Goal: Task Accomplishment & Management: Manage account settings

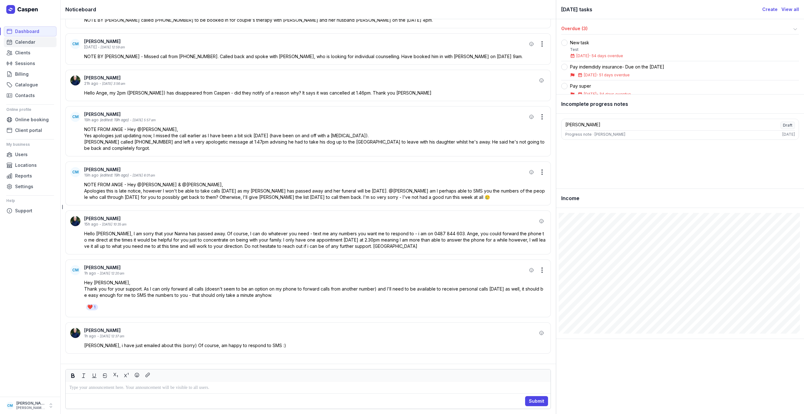
click at [23, 41] on span "Calendar" at bounding box center [25, 42] width 20 height 8
select select "week"
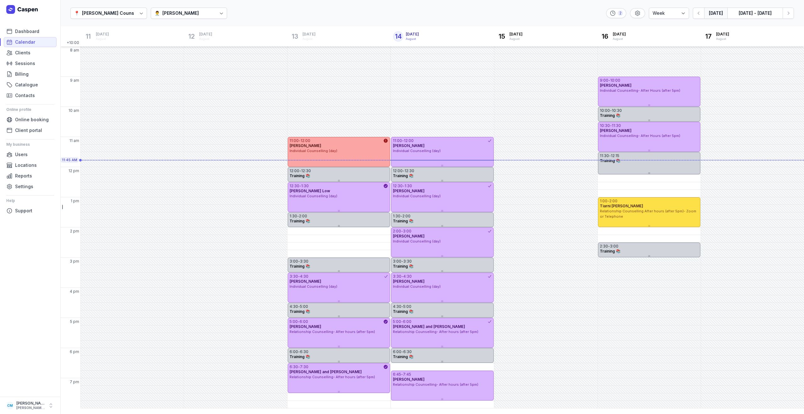
click at [174, 8] on div "👨‍⚕️ [PERSON_NAME]" at bounding box center [189, 13] width 77 height 11
click at [172, 52] on div "👨‍⚕️ [PERSON_NAME]" at bounding box center [174, 48] width 64 height 11
click at [789, 11] on icon "button" at bounding box center [789, 13] width 6 height 6
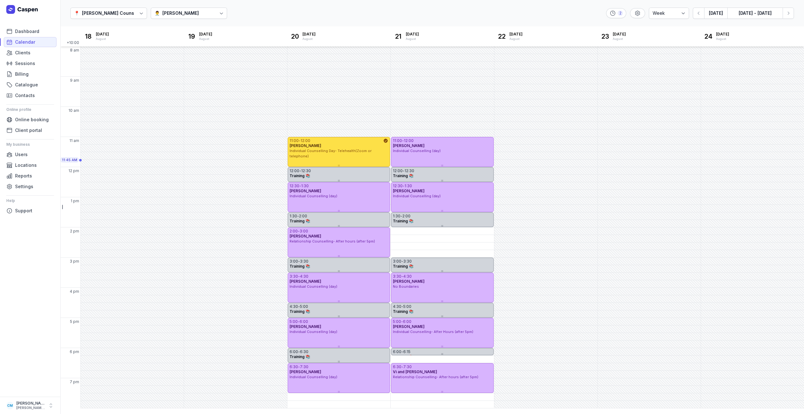
click at [179, 20] on div "📍 [PERSON_NAME] Counselling 👨‍⚕️ [PERSON_NAME] 2 Day 3 days Work week Week [DAT…" at bounding box center [432, 13] width 744 height 27
click at [179, 6] on div "📍 [PERSON_NAME] Counselling 👨‍⚕️ [PERSON_NAME] 2 Day 3 days Work week Week [DAT…" at bounding box center [432, 13] width 744 height 27
click at [199, 13] on div at bounding box center [199, 13] width 1 height 8
click at [187, 39] on div "[PERSON_NAME]" at bounding box center [172, 37] width 36 height 6
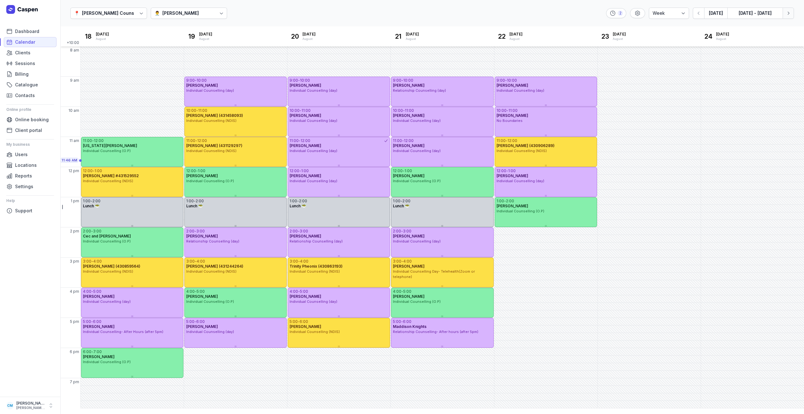
click at [788, 13] on icon "button" at bounding box center [789, 13] width 6 height 6
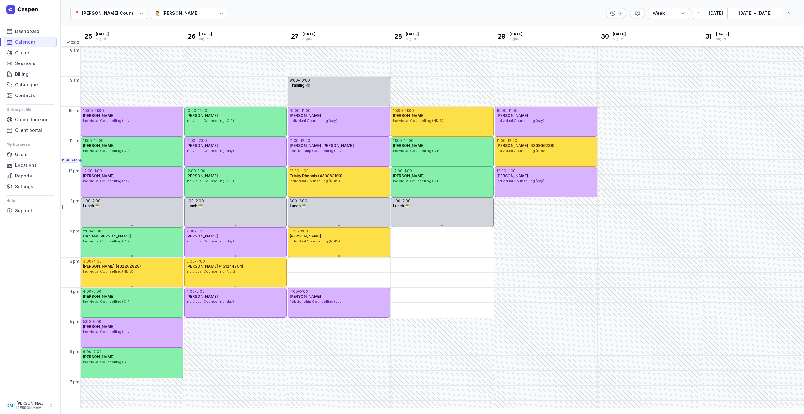
click at [788, 13] on icon "button" at bounding box center [789, 13] width 6 height 6
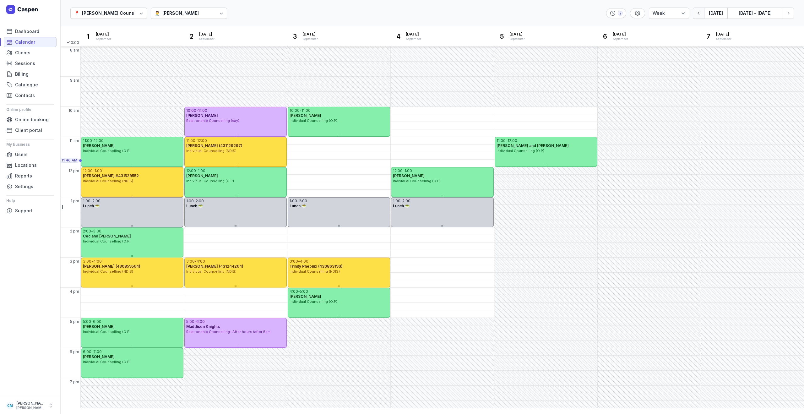
click at [698, 16] on icon "button" at bounding box center [699, 13] width 6 height 6
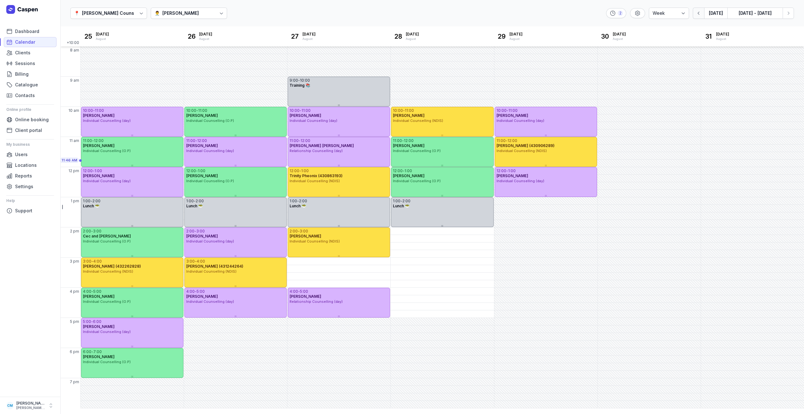
click at [698, 16] on icon "button" at bounding box center [699, 13] width 6 height 6
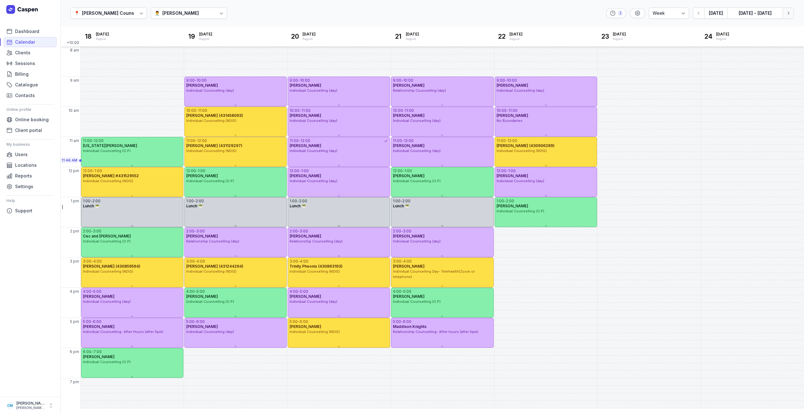
click at [789, 15] on icon "button" at bounding box center [789, 13] width 6 height 6
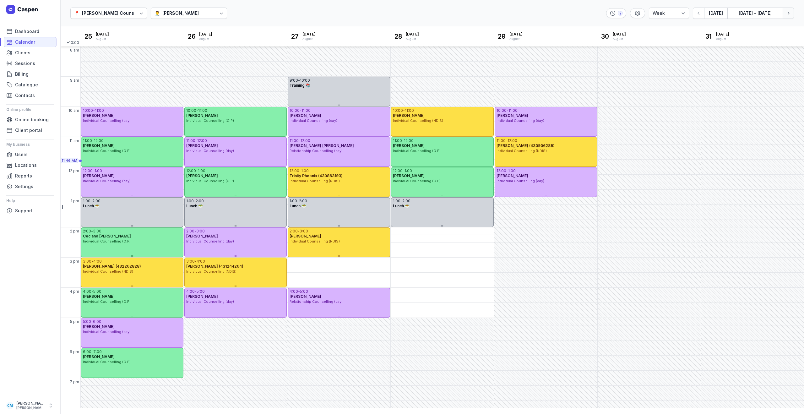
click at [788, 14] on icon "button" at bounding box center [789, 13] width 6 height 6
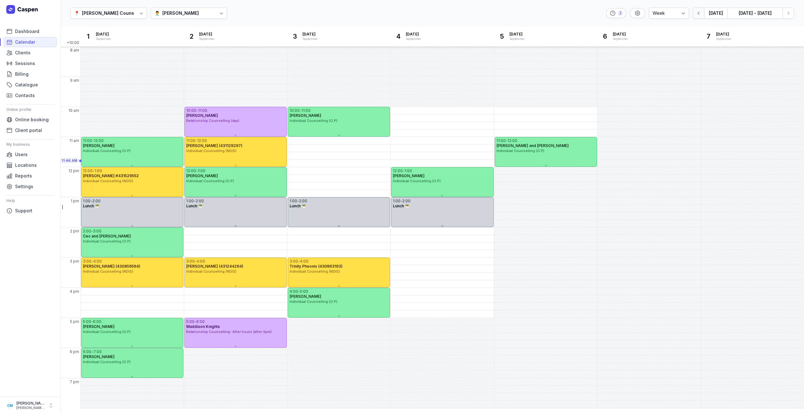
click at [700, 17] on button "button" at bounding box center [698, 13] width 11 height 11
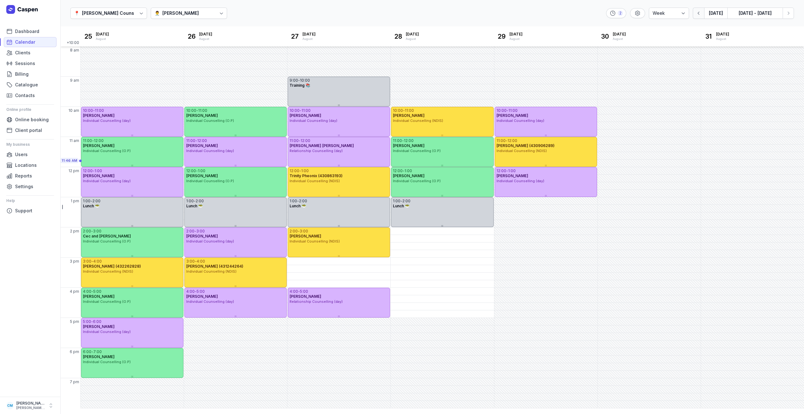
click at [700, 17] on button "button" at bounding box center [698, 13] width 11 height 11
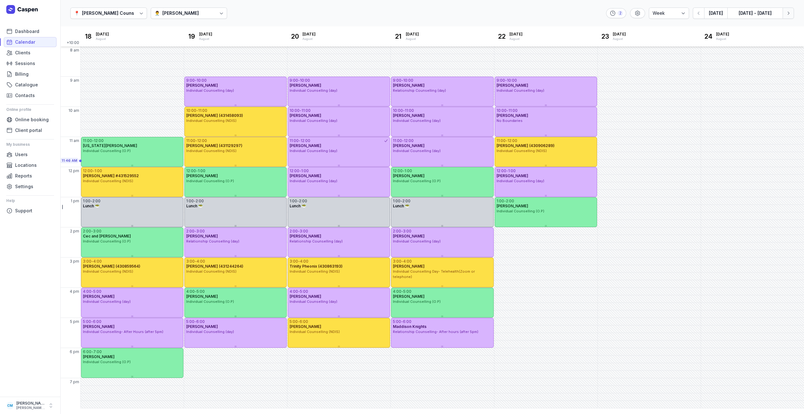
click at [792, 15] on icon "button" at bounding box center [789, 13] width 6 height 6
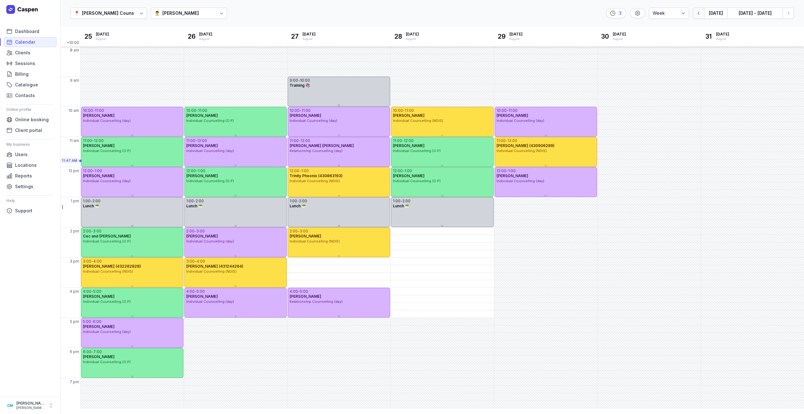
click at [698, 15] on icon "button" at bounding box center [699, 13] width 6 height 6
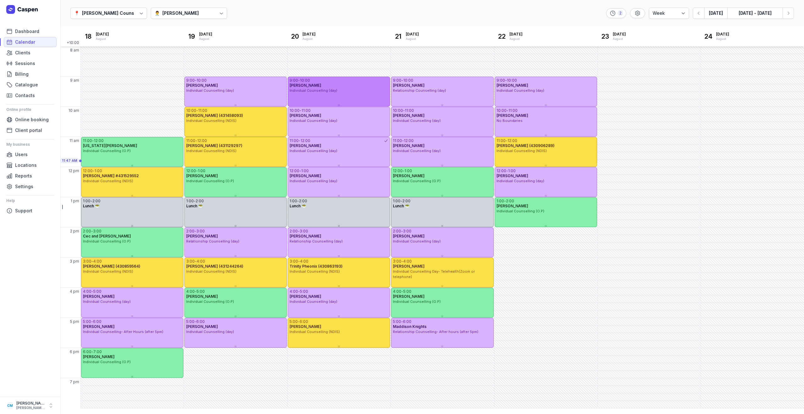
click at [350, 89] on div "Individual Counselling (day)" at bounding box center [339, 90] width 99 height 5
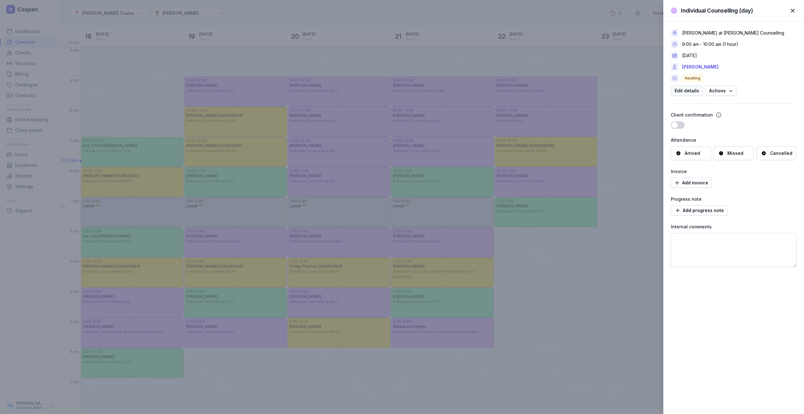
click at [694, 91] on span "Edit details" at bounding box center [687, 91] width 25 height 8
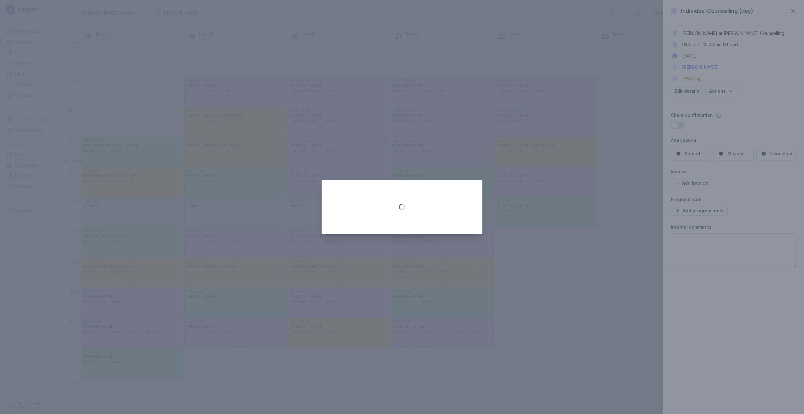
select select "9:00"
select select "10:00"
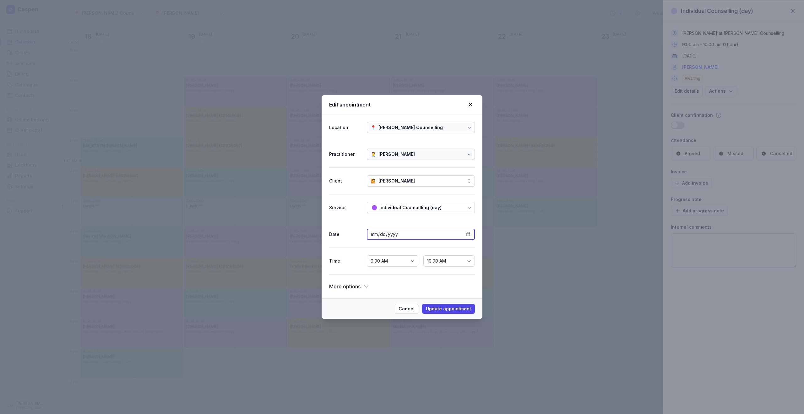
click at [405, 237] on input "[DATE]" at bounding box center [421, 234] width 108 height 11
click at [468, 237] on input "[DATE]" at bounding box center [421, 234] width 108 height 11
type input "[DATE]"
click at [395, 262] on select "12:00 AM 12:15 AM 12:30 AM 12:45 AM 1:00 AM 1:15 AM 1:30 AM 1:45 AM 2:00 AM 2:1…" at bounding box center [393, 260] width 52 height 11
select select "14:00"
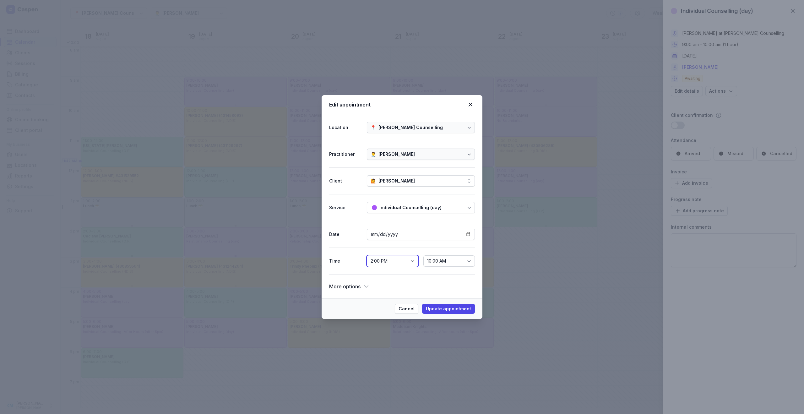
click at [367, 255] on select "12:00 AM 12:15 AM 12:30 AM 12:45 AM 1:00 AM 1:15 AM 1:30 AM 1:45 AM 2:00 AM 2:1…" at bounding box center [393, 260] width 52 height 11
select select "15:00"
click at [454, 309] on span "Update appointment" at bounding box center [448, 309] width 45 height 8
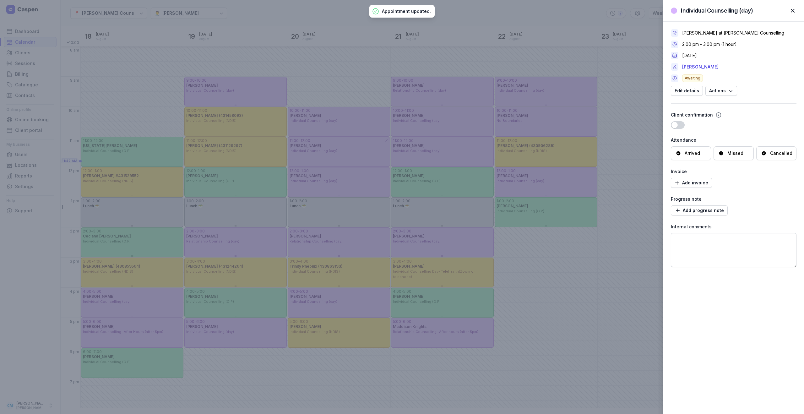
click at [794, 11] on span "button" at bounding box center [793, 11] width 14 height 14
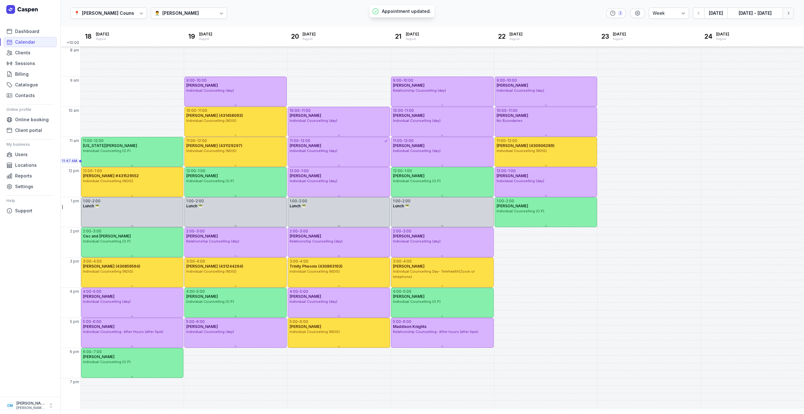
click at [788, 13] on icon "button" at bounding box center [789, 13] width 6 height 6
